Goal: Use online tool/utility: Utilize a website feature to perform a specific function

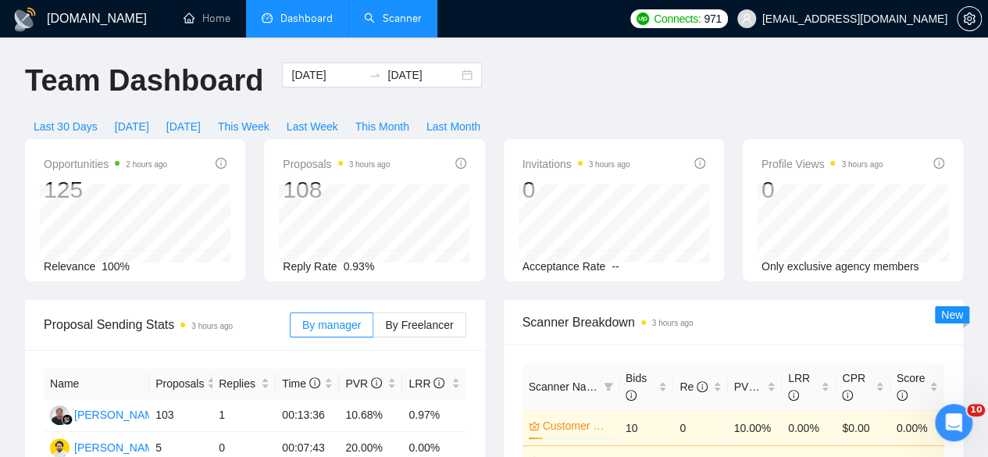
click at [400, 23] on link "Scanner" at bounding box center [393, 18] width 58 height 13
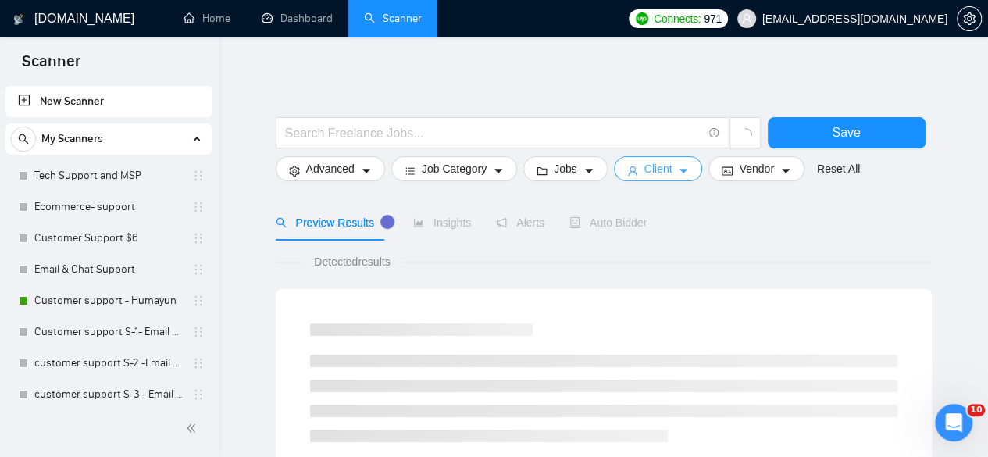
click at [644, 170] on span "Client" at bounding box center [658, 168] width 28 height 17
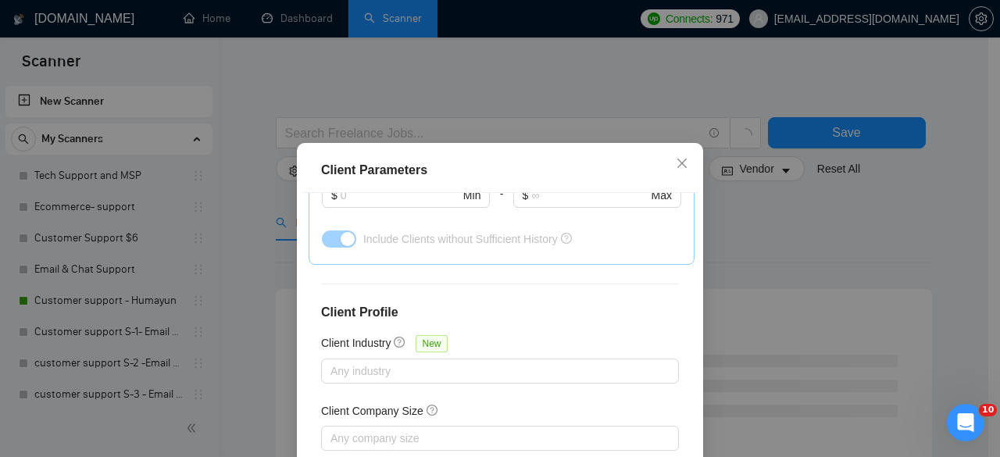
scroll to position [625, 0]
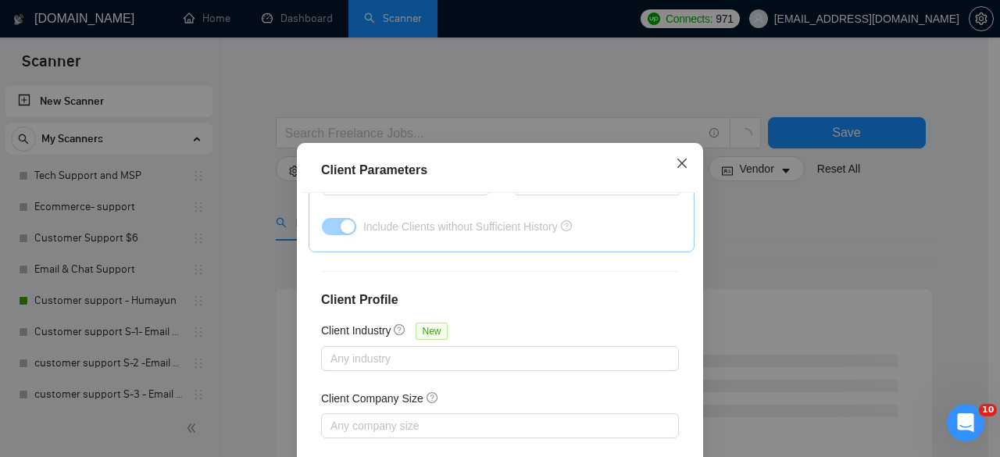
click at [676, 162] on icon "close" at bounding box center [682, 163] width 12 height 12
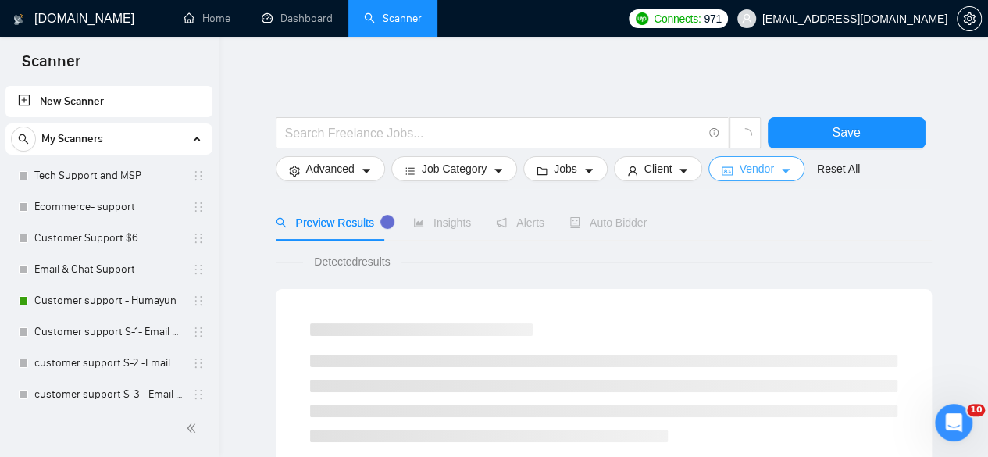
click at [739, 174] on span "Vendor" at bounding box center [756, 168] width 34 height 17
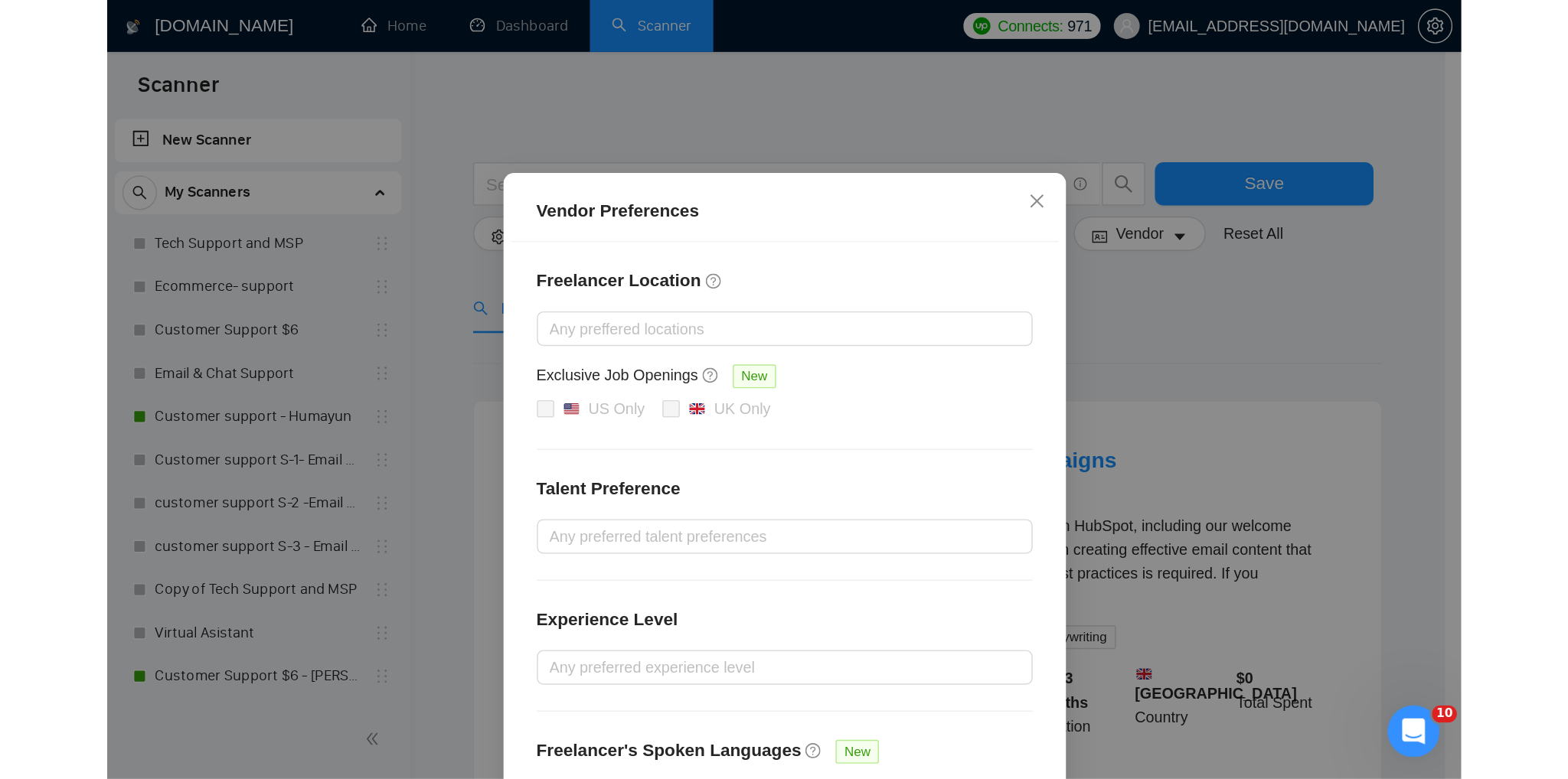
scroll to position [0, 0]
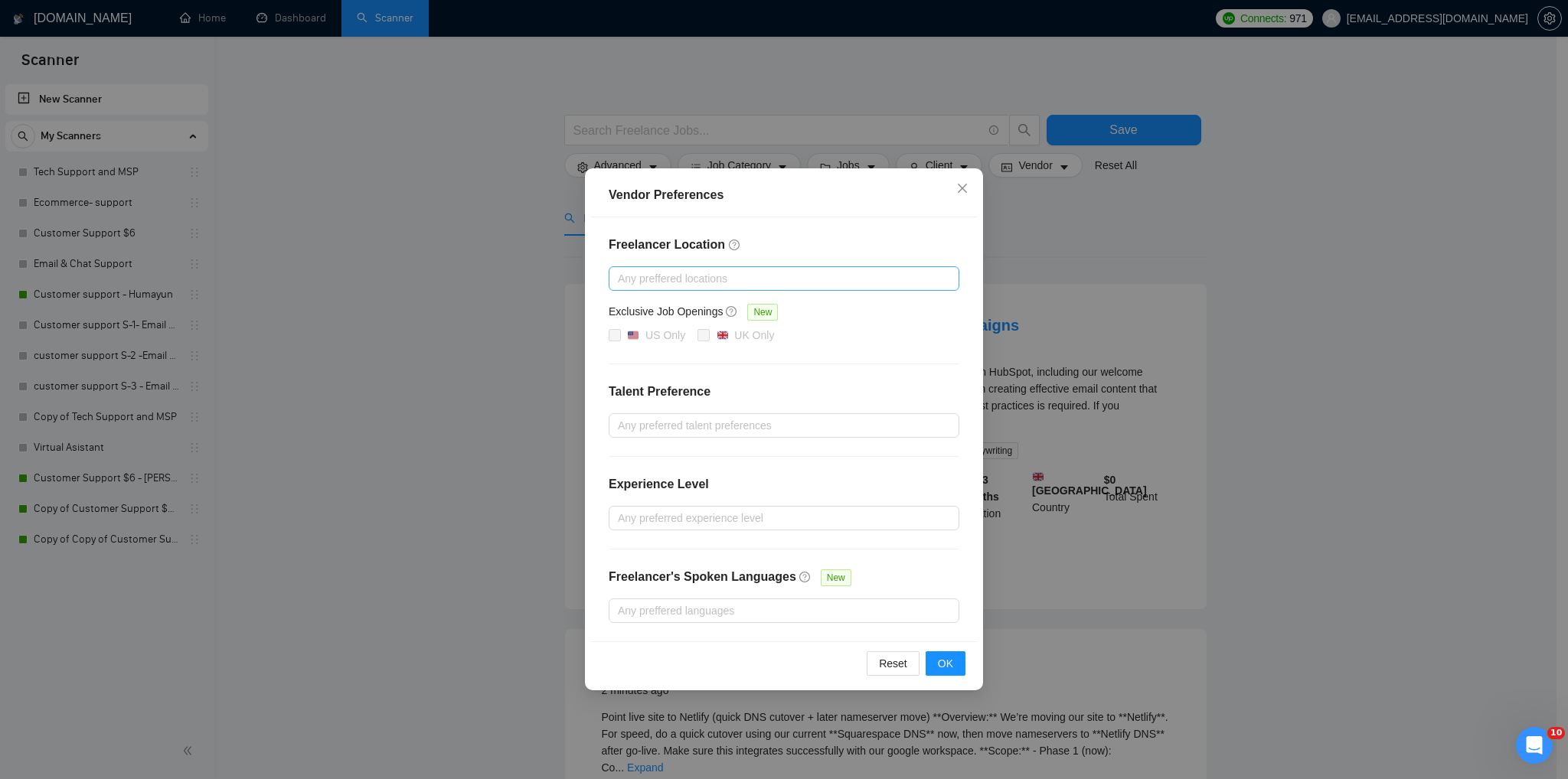
click at [646, 270] on div at bounding box center [776, 278] width 327 height 19
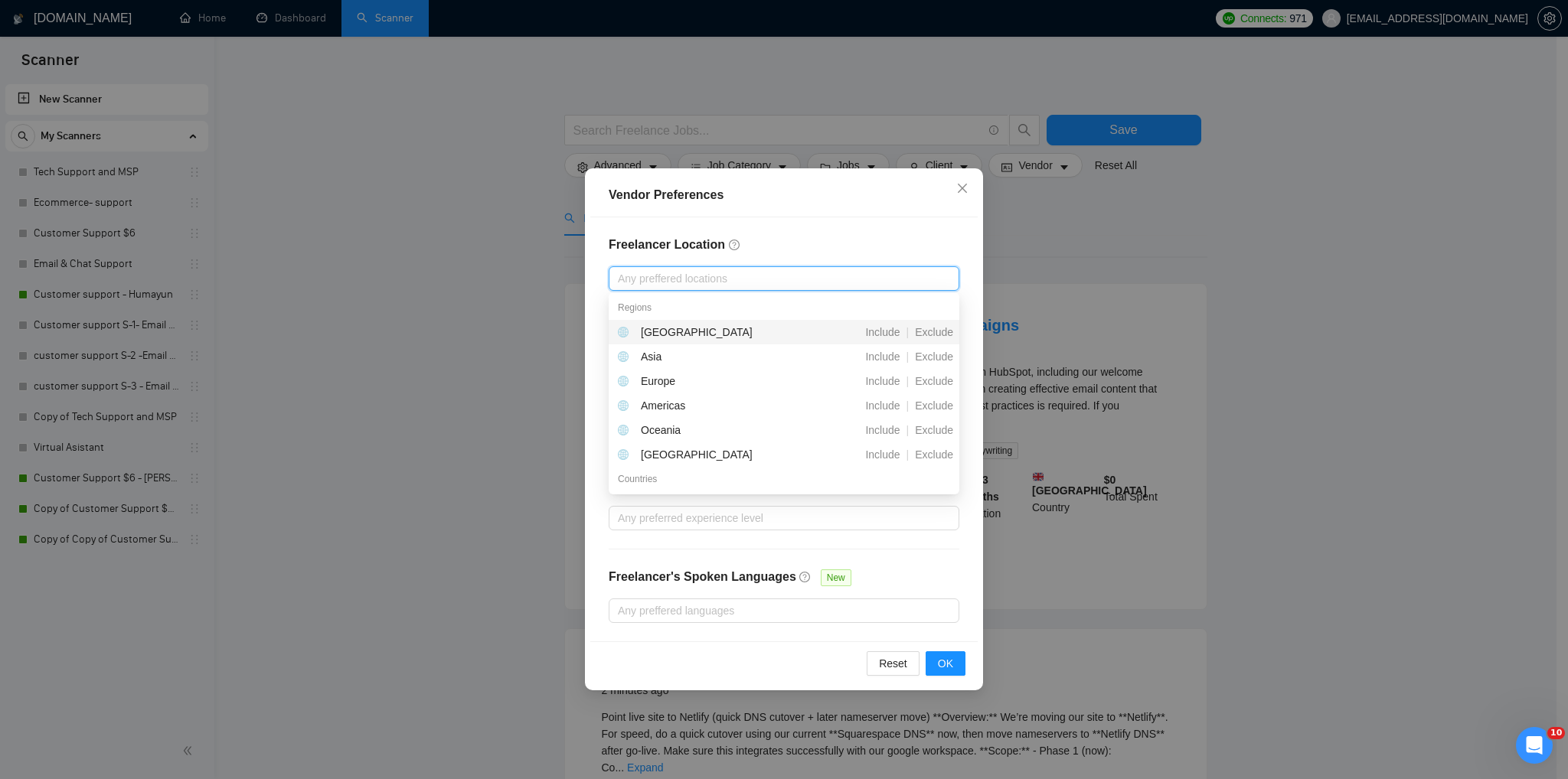
click at [732, 276] on div at bounding box center [776, 278] width 327 height 19
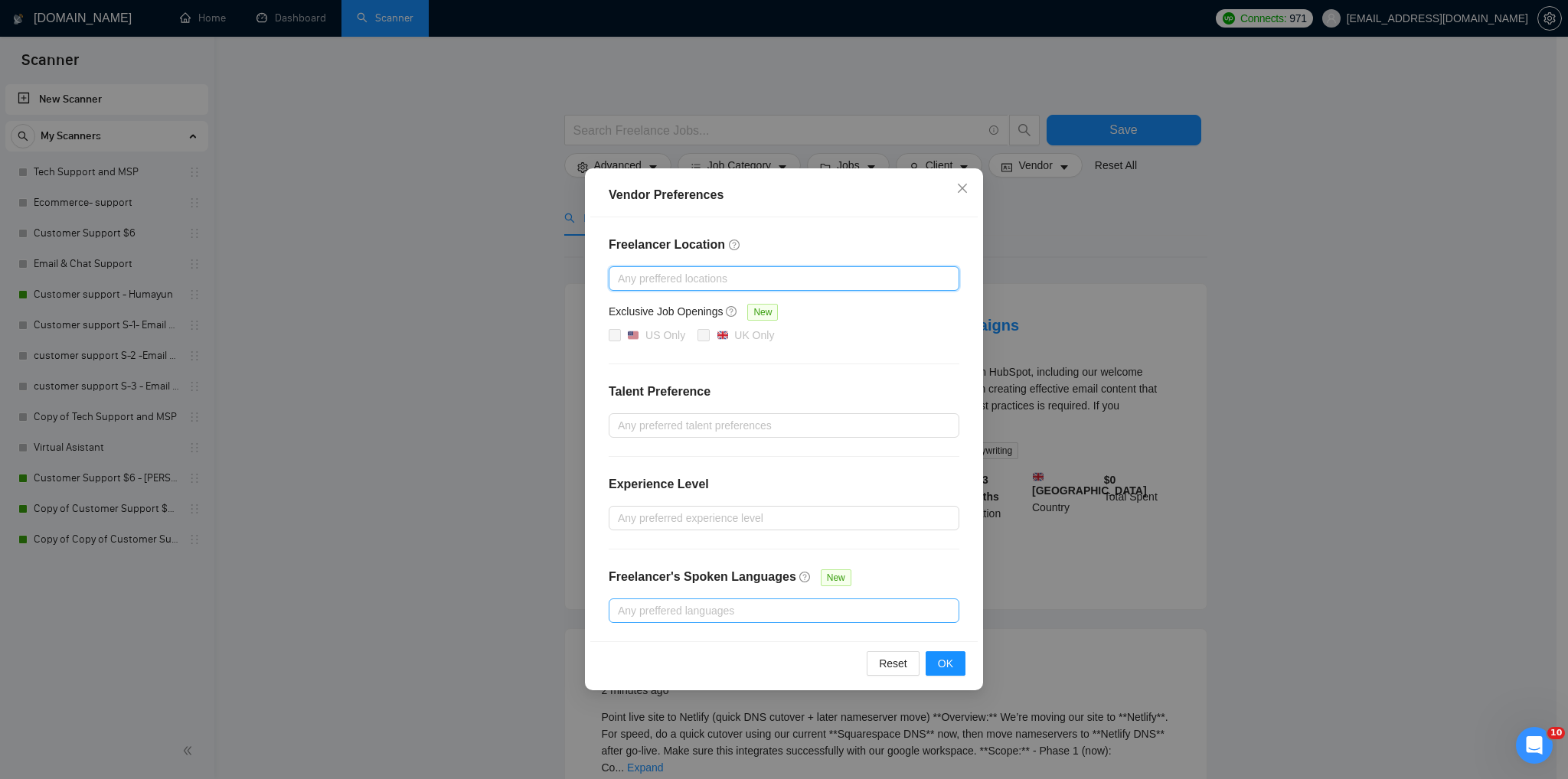
click at [715, 447] on div at bounding box center [776, 610] width 327 height 19
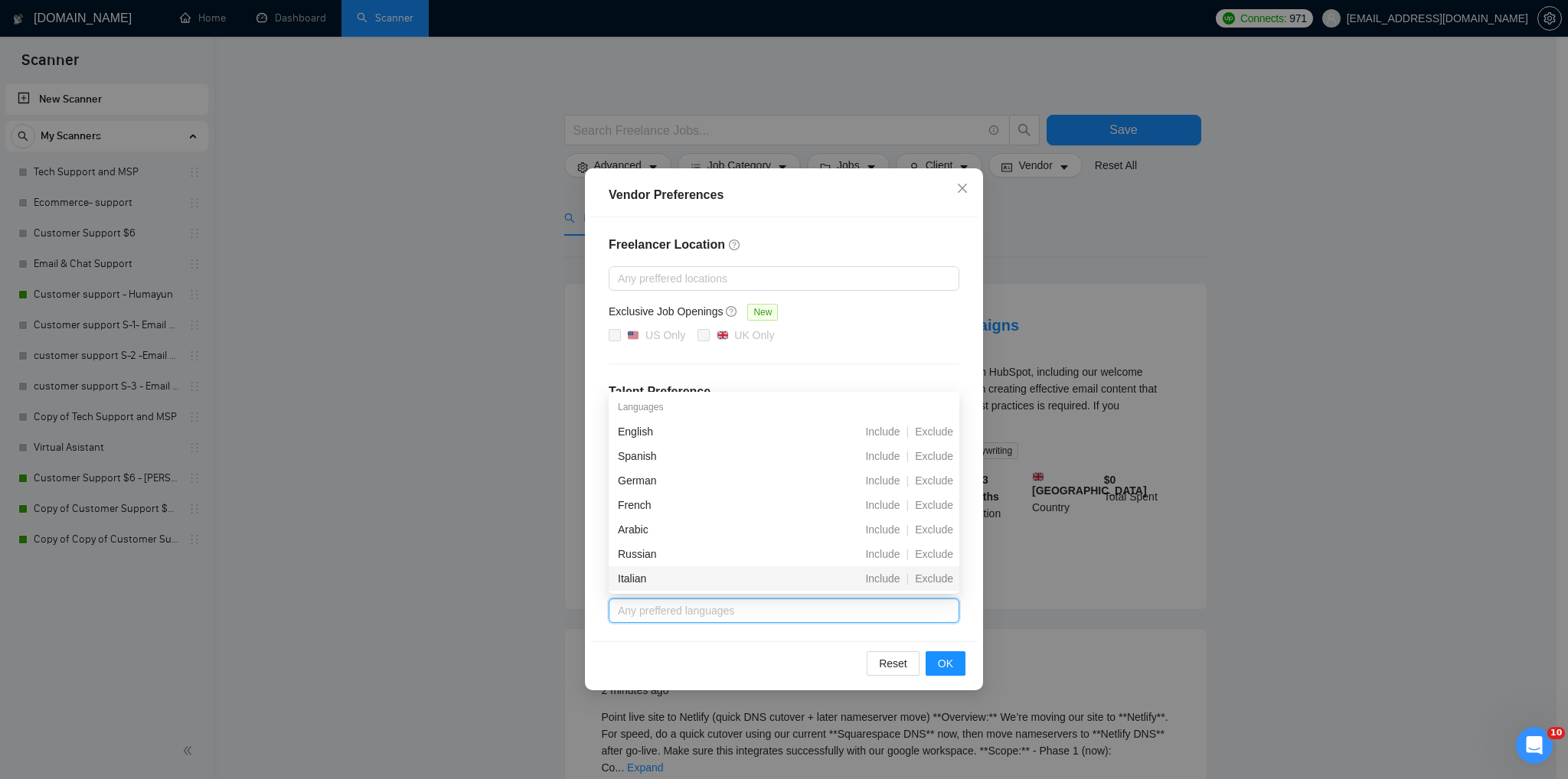
click at [704, 447] on div at bounding box center [776, 610] width 327 height 19
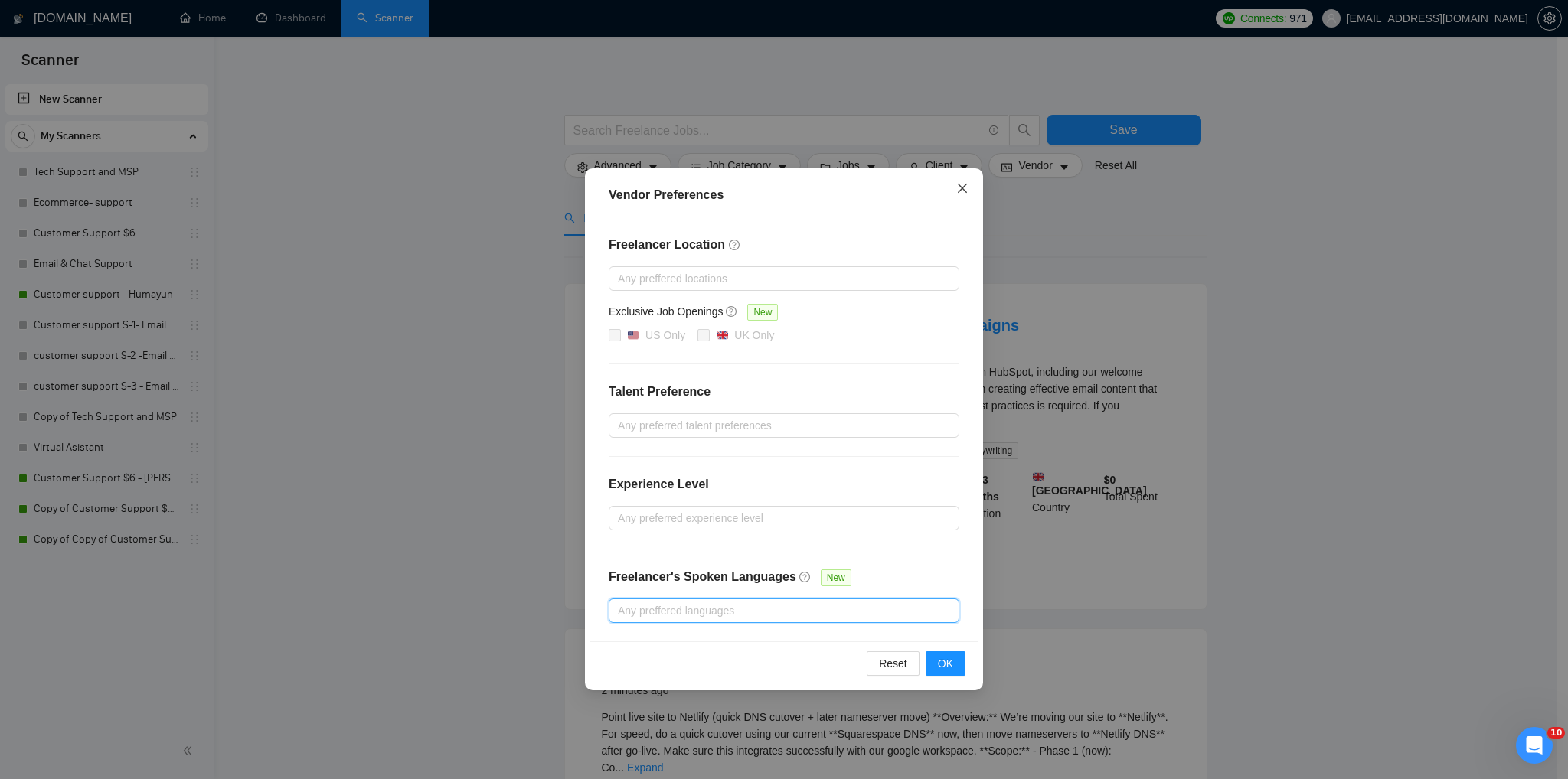
click at [956, 194] on icon "close" at bounding box center [962, 188] width 12 height 12
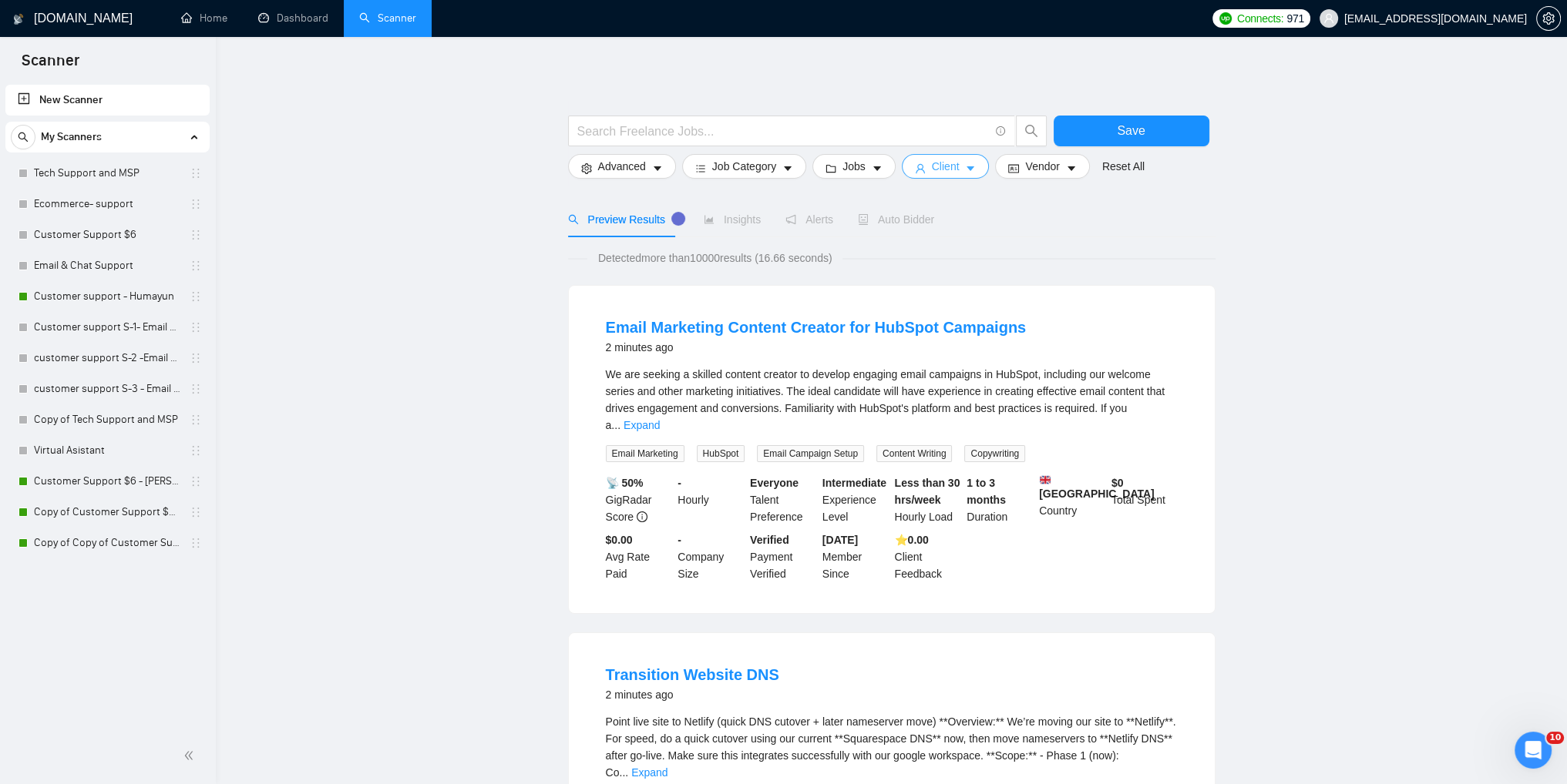
click at [922, 174] on button "Client" at bounding box center [945, 166] width 88 height 25
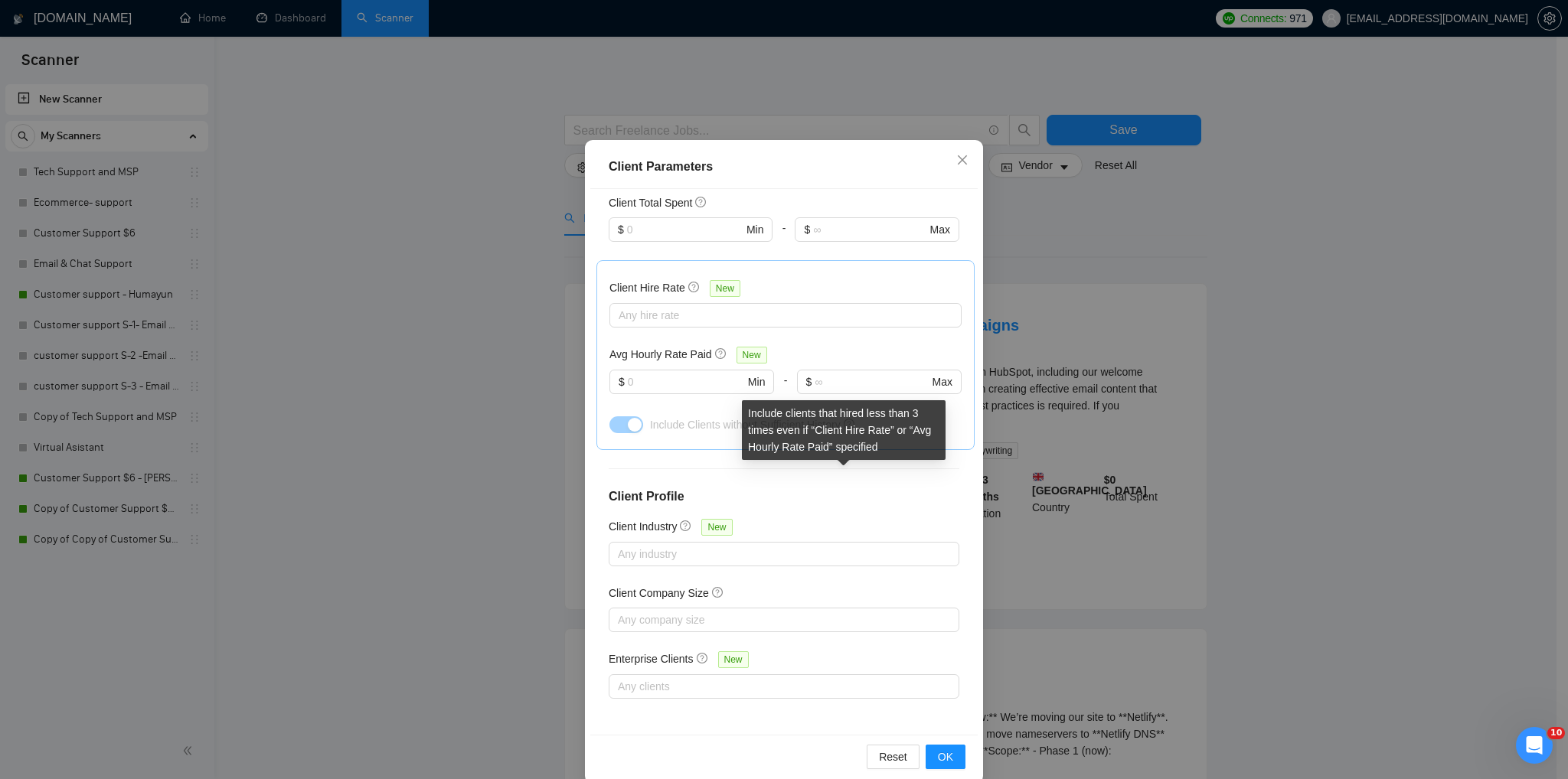
scroll to position [72, 0]
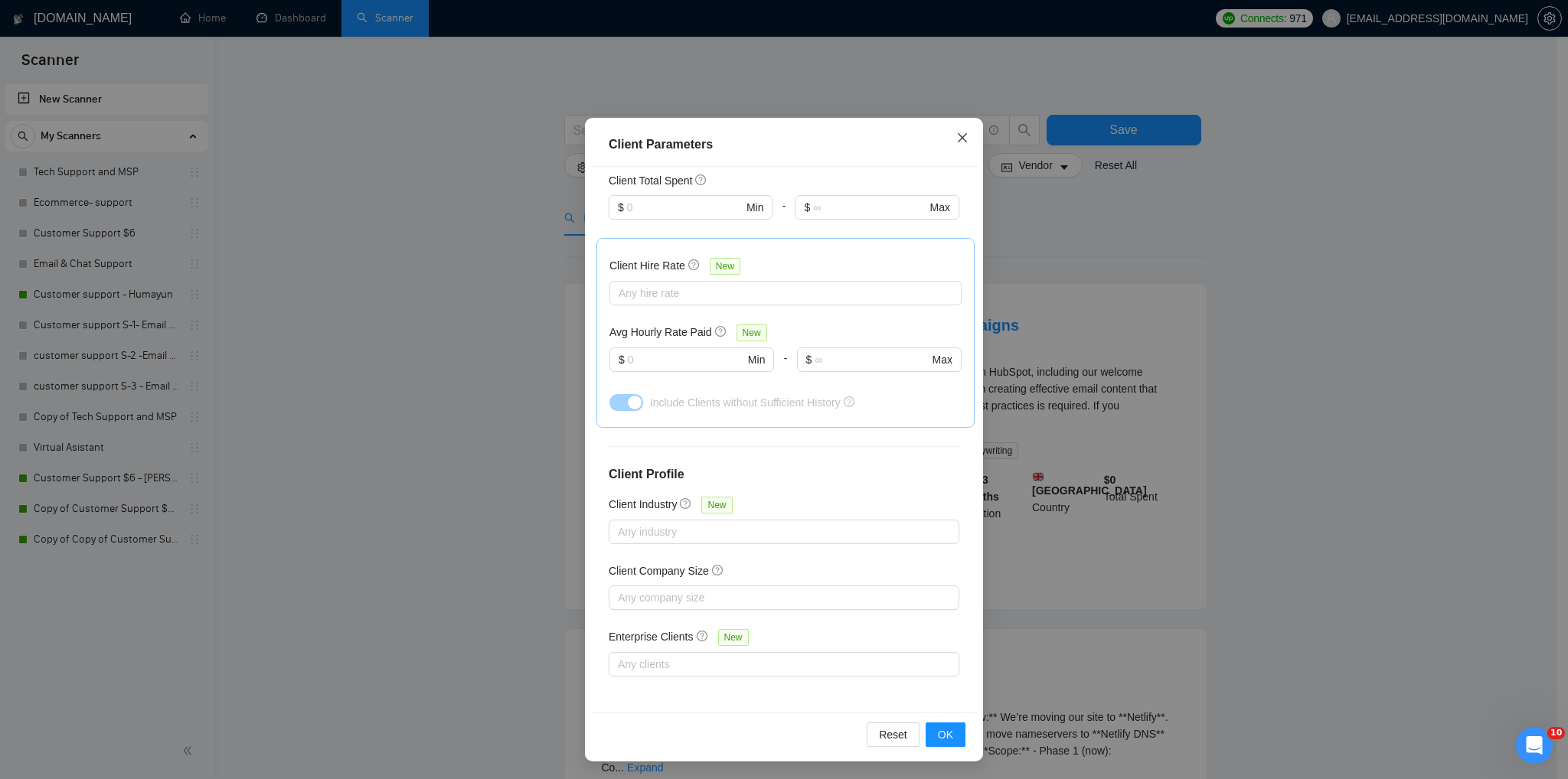
click at [957, 140] on icon "close" at bounding box center [962, 137] width 12 height 12
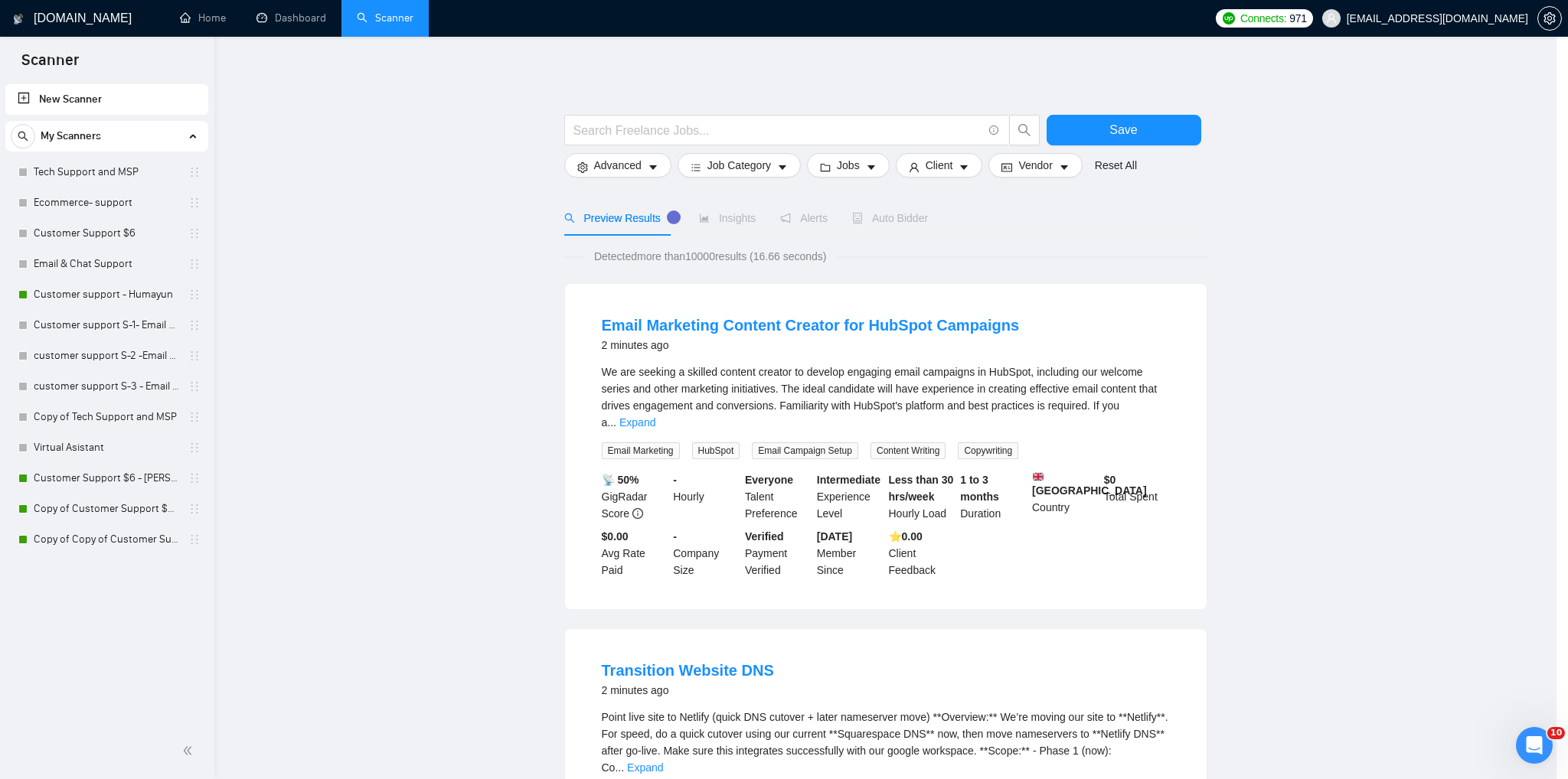
scroll to position [0, 0]
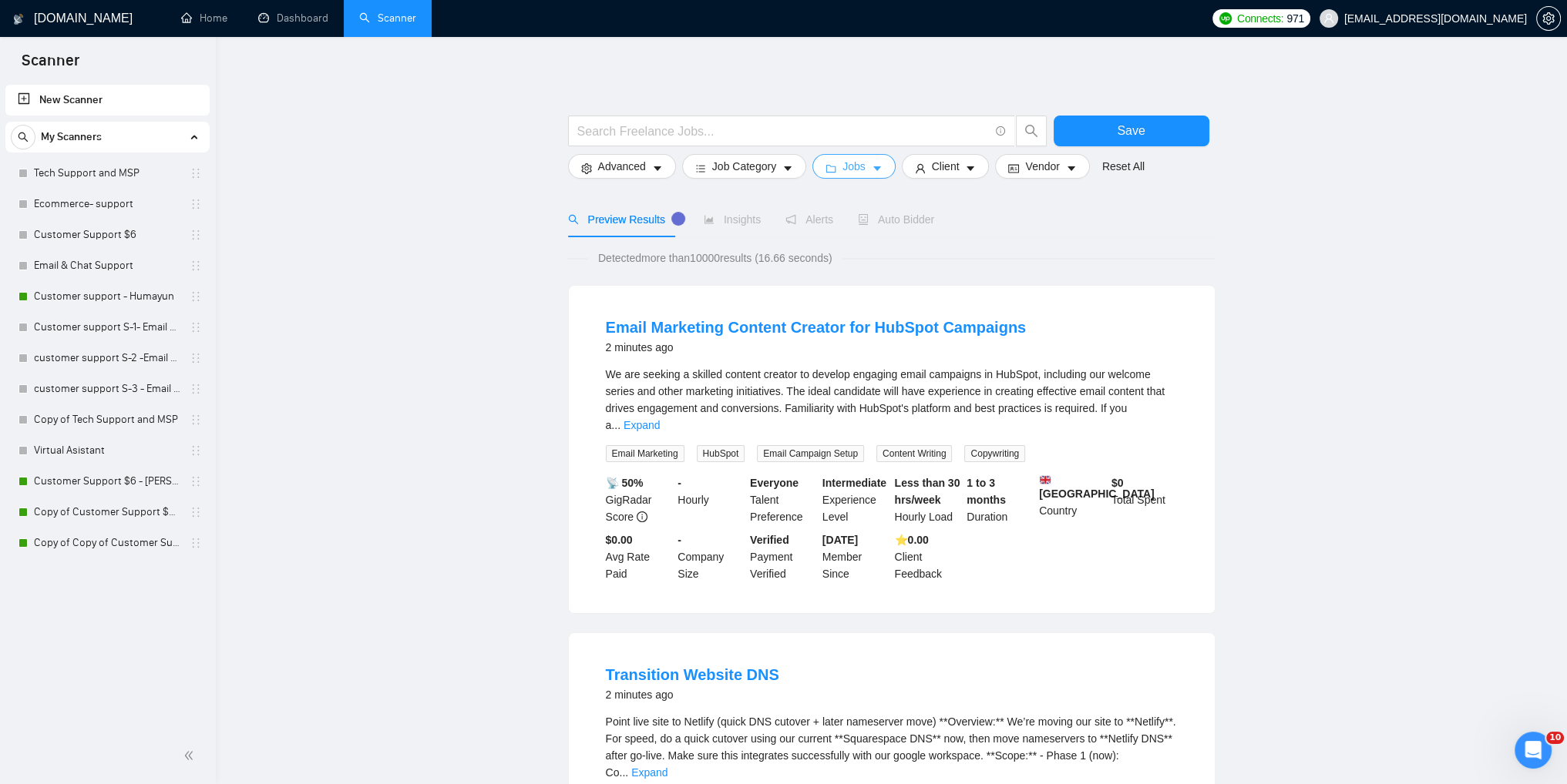
click at [820, 170] on button "Jobs" at bounding box center [854, 166] width 83 height 25
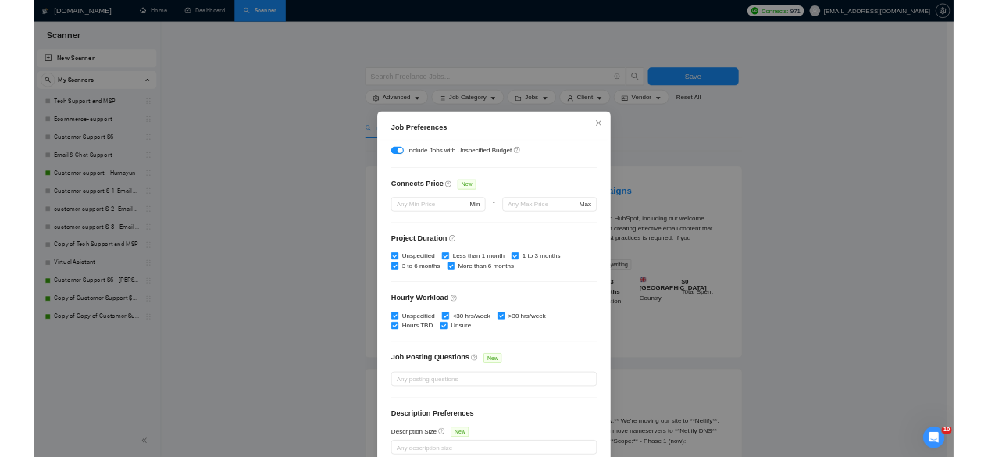
scroll to position [324, 0]
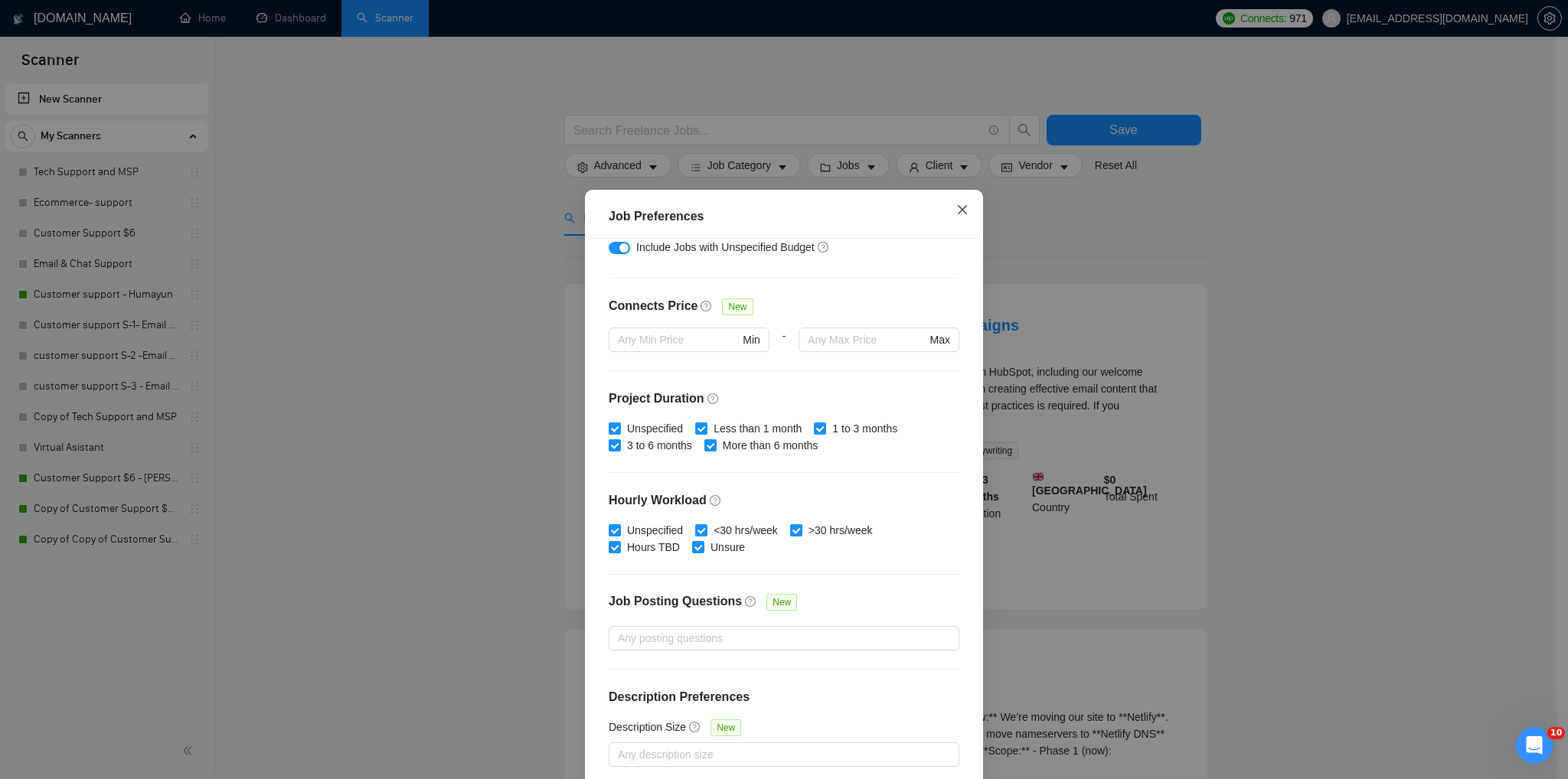
click at [958, 216] on icon "close" at bounding box center [962, 210] width 12 height 12
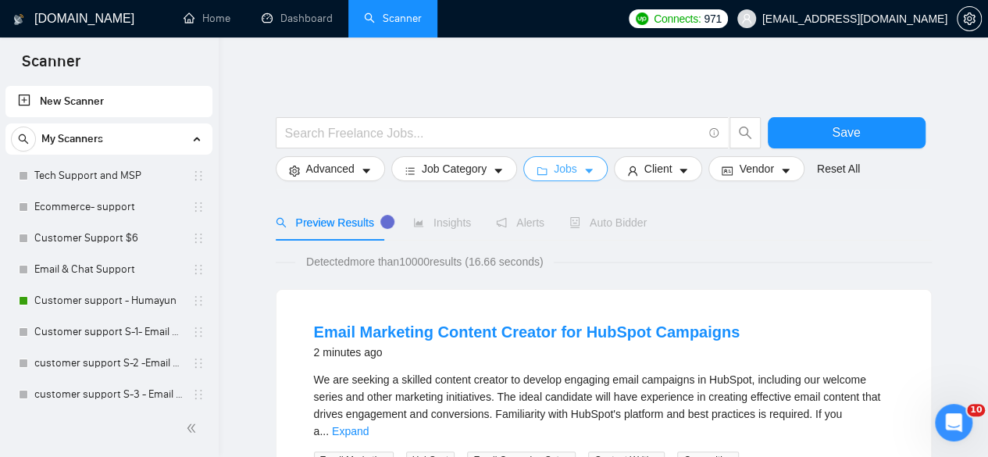
click at [523, 156] on button "Jobs" at bounding box center [565, 168] width 84 height 25
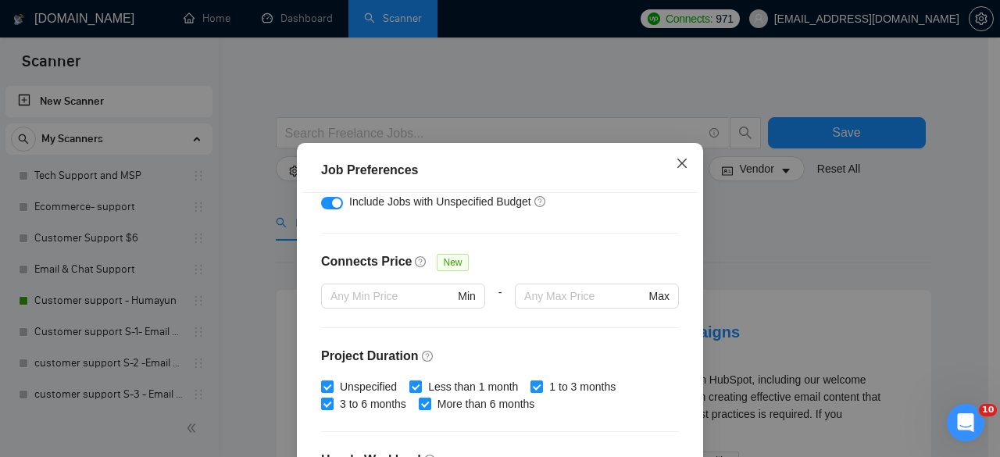
click at [669, 165] on span "Close" at bounding box center [682, 164] width 42 height 42
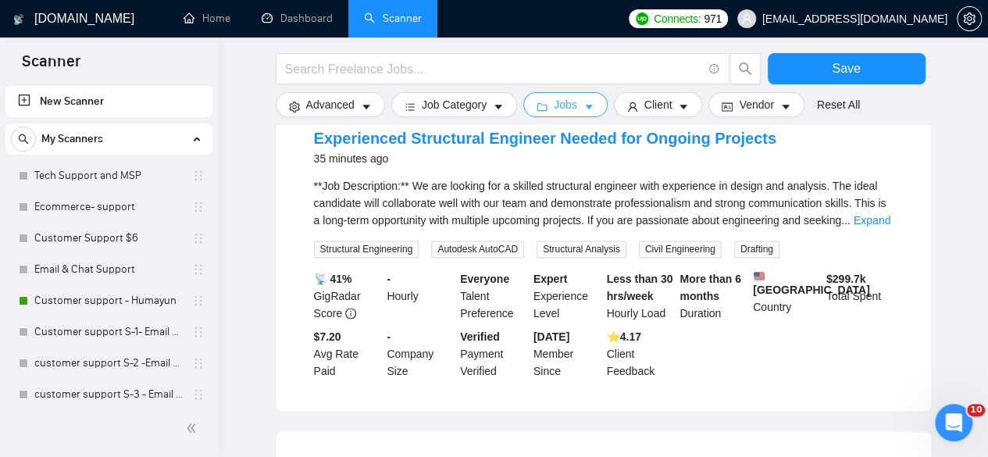
scroll to position [616, 0]
